Goal: Navigation & Orientation: Go to known website

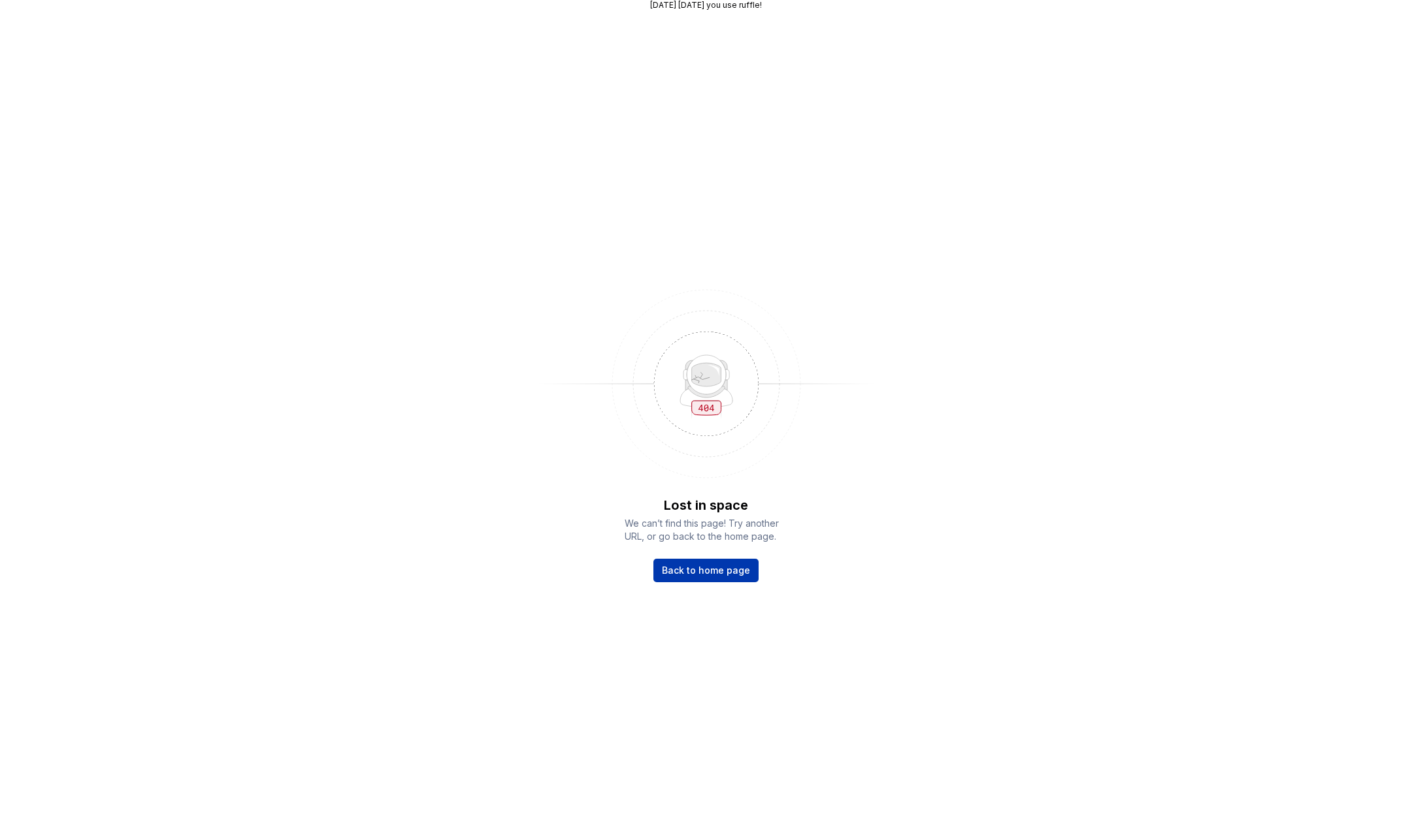
click at [716, 564] on span "Back to home page" at bounding box center [705, 570] width 88 height 13
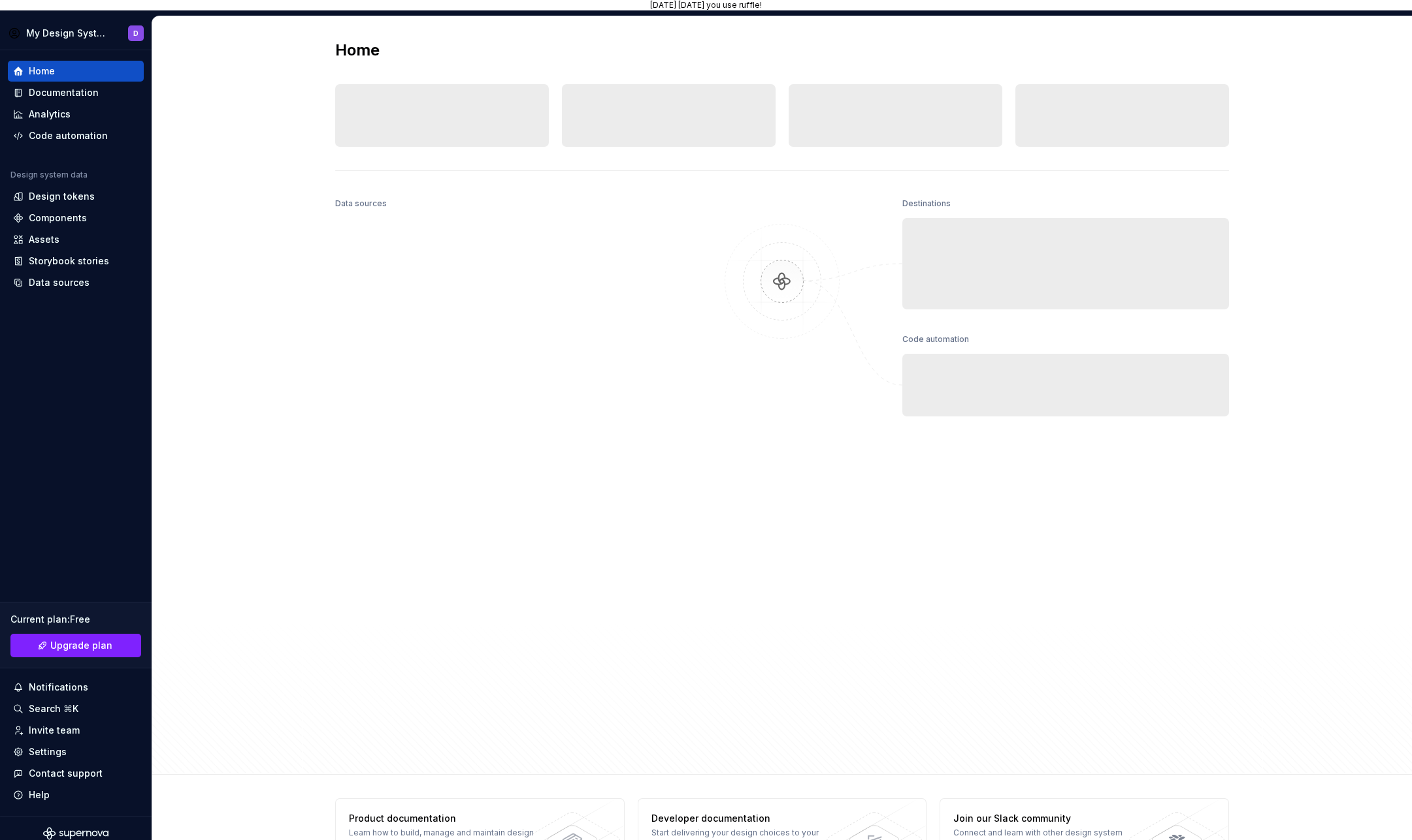
scroll to position [7, 0]
